Goal: Task Accomplishment & Management: Manage account settings

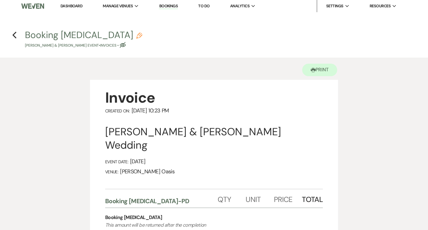
click at [65, 7] on link "Dashboard" at bounding box center [72, 5] width 22 height 5
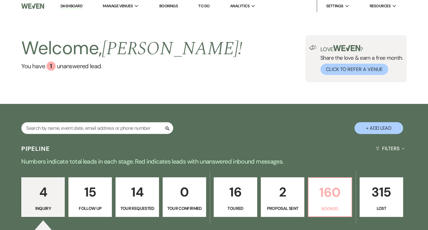
click at [308, 188] on link "160 Booked" at bounding box center [330, 197] width 44 height 40
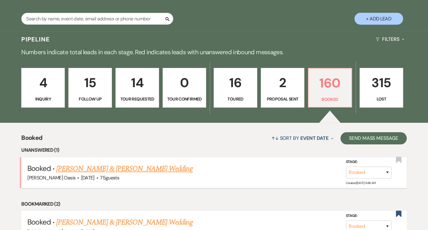
scroll to position [111, 0]
click at [169, 168] on link "[PERSON_NAME] & [PERSON_NAME] Wedding" at bounding box center [124, 168] width 136 height 11
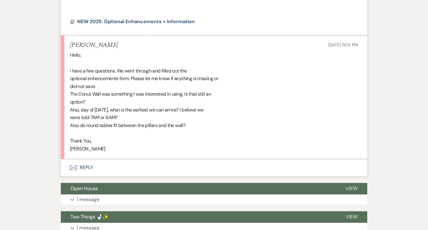
scroll to position [977, 0]
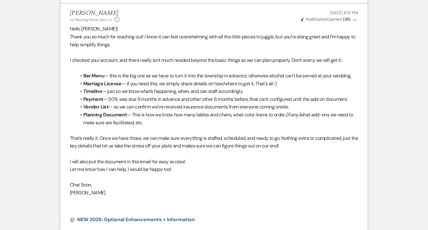
drag, startPoint x: 169, startPoint y: 168, endPoint x: 174, endPoint y: 182, distance: 15.9
click at [172, 176] on div "Hello [PERSON_NAME]! Thank you so much for reaching out! I know it can feel ove…" at bounding box center [214, 118] width 288 height 187
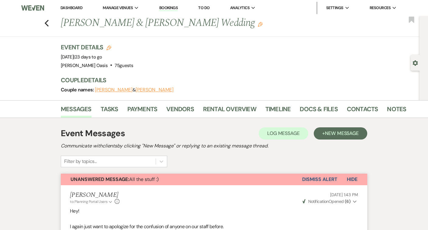
scroll to position [0, 0]
click at [311, 107] on link "Docs & Files" at bounding box center [319, 110] width 38 height 13
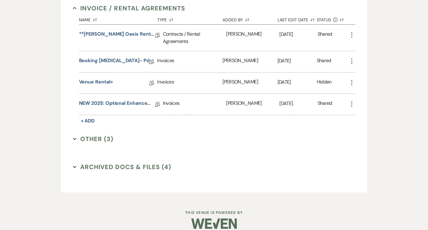
scroll to position [175, 0]
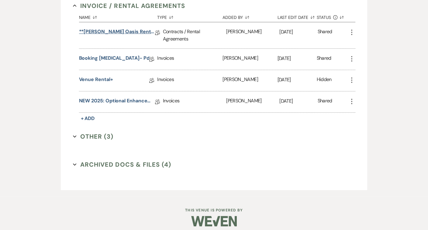
click at [120, 30] on link "**[PERSON_NAME] Oasis Rental Agreement**" at bounding box center [117, 32] width 76 height 9
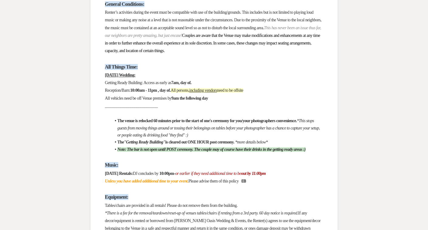
scroll to position [613, 0]
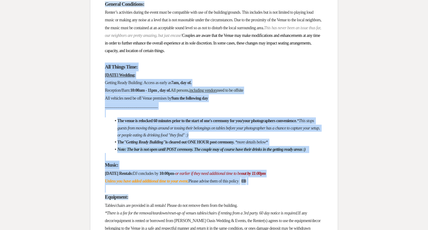
drag, startPoint x: 116, startPoint y: 177, endPoint x: 96, endPoint y: 56, distance: 122.2
copy div "Lor Ipsumd Sita: Consec Adipisc: Elitsed Doeiu Temporin: Utlabo et dolor ma 8al…"
click at [230, 102] on p "___________________________" at bounding box center [214, 106] width 218 height 8
drag, startPoint x: 282, startPoint y: 172, endPoint x: 102, endPoint y: 57, distance: 213.6
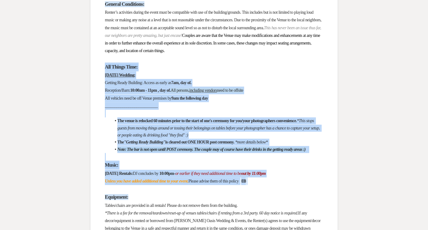
copy div "Lor Ipsumd Sita: Consec Adipisc: Elitsed Doeiu Temporin: Utlabo et dolor ma 8al…"
